Goal: Check status

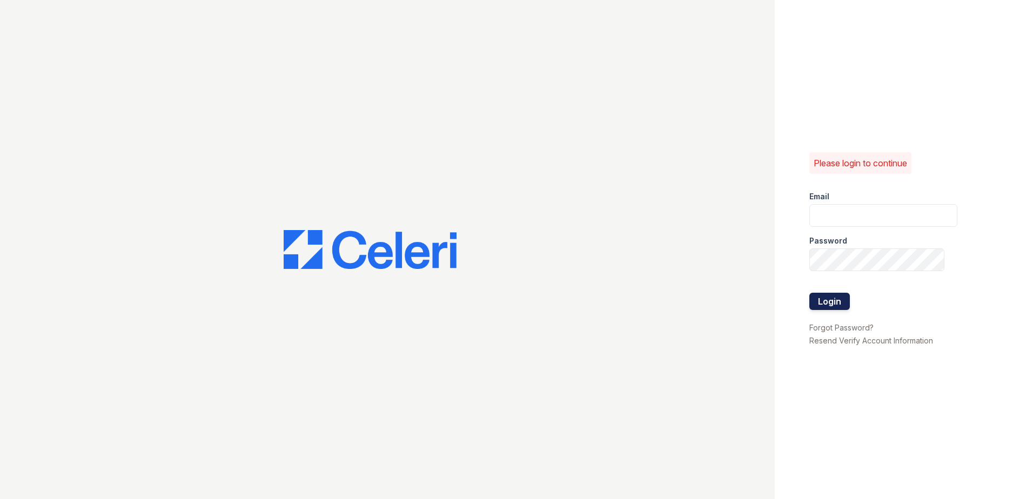
type input "kdurga@trinity-pm.com"
click at [836, 296] on button "Login" at bounding box center [830, 301] width 41 height 17
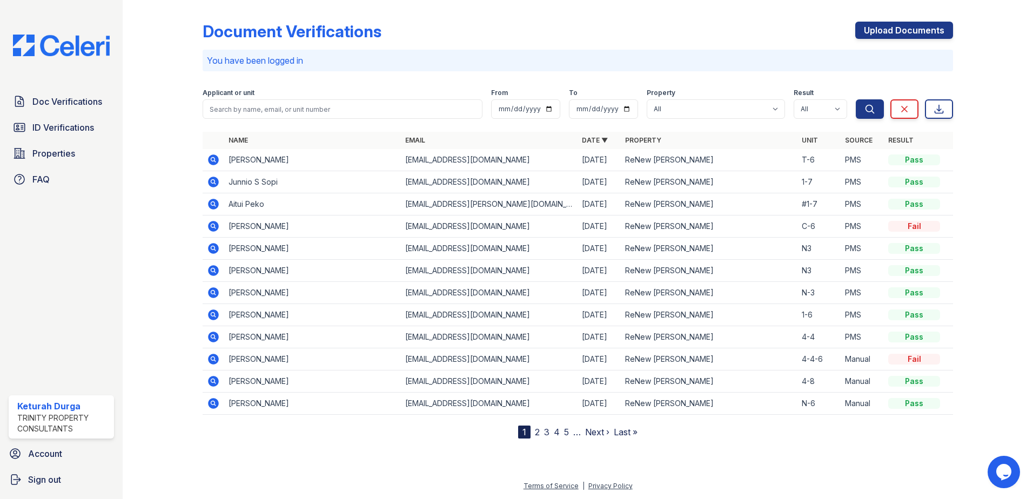
click at [215, 159] on icon at bounding box center [213, 159] width 13 height 13
